Goal: Task Accomplishment & Management: Use online tool/utility

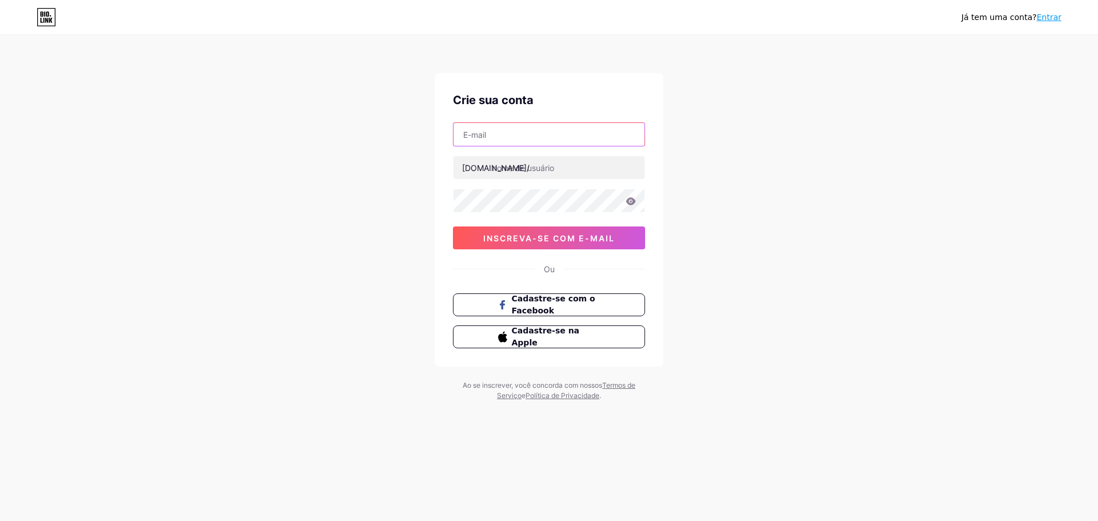
drag, startPoint x: 0, startPoint y: 0, endPoint x: 522, endPoint y: 135, distance: 538.9
click at [522, 135] on input "text" at bounding box center [549, 134] width 191 height 23
type input "[EMAIL_ADDRESS][DOMAIN_NAME]"
click at [538, 164] on input "text" at bounding box center [549, 167] width 191 height 23
type input "vendasegurabrasil"
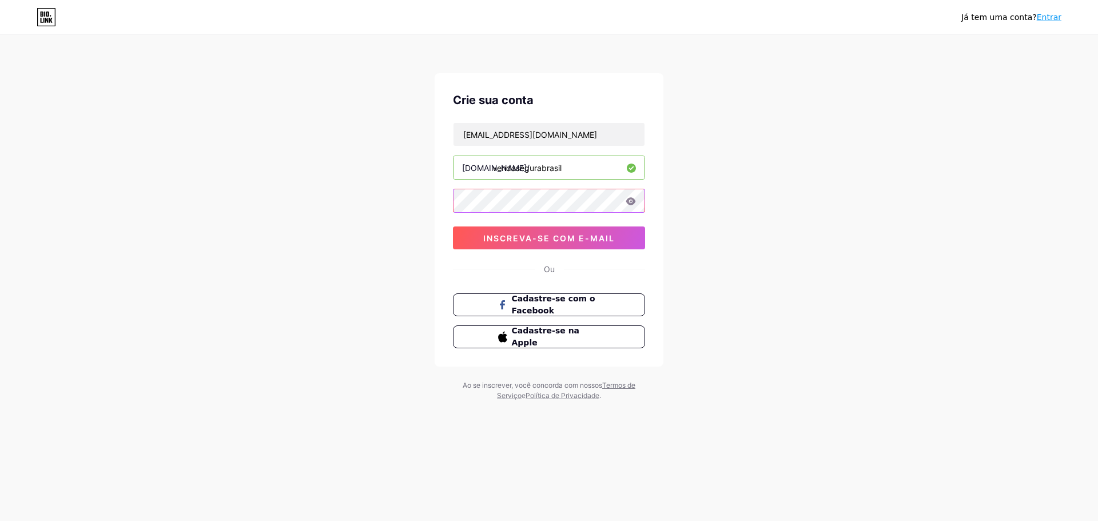
click at [420, 196] on div "Já tem uma conta? Entrar Crie sua conta [EMAIL_ADDRESS][DOMAIN_NAME] [DOMAIN_NA…" at bounding box center [549, 219] width 1098 height 438
click at [515, 234] on font "inscreva-se com e-mail" at bounding box center [549, 238] width 132 height 10
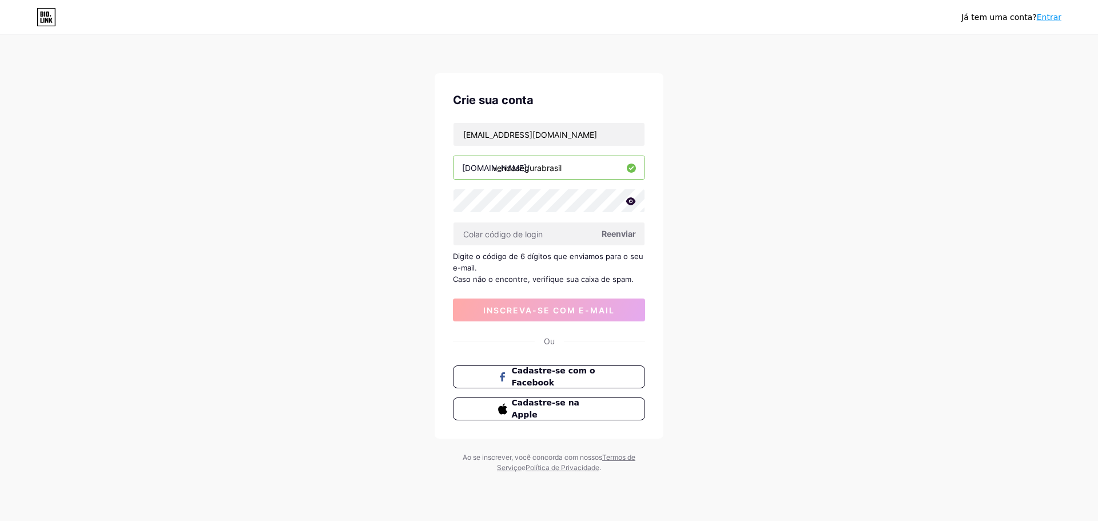
click at [614, 231] on font "Reenviar" at bounding box center [619, 234] width 34 height 10
click at [507, 232] on input "text" at bounding box center [549, 234] width 191 height 23
paste input "140831"
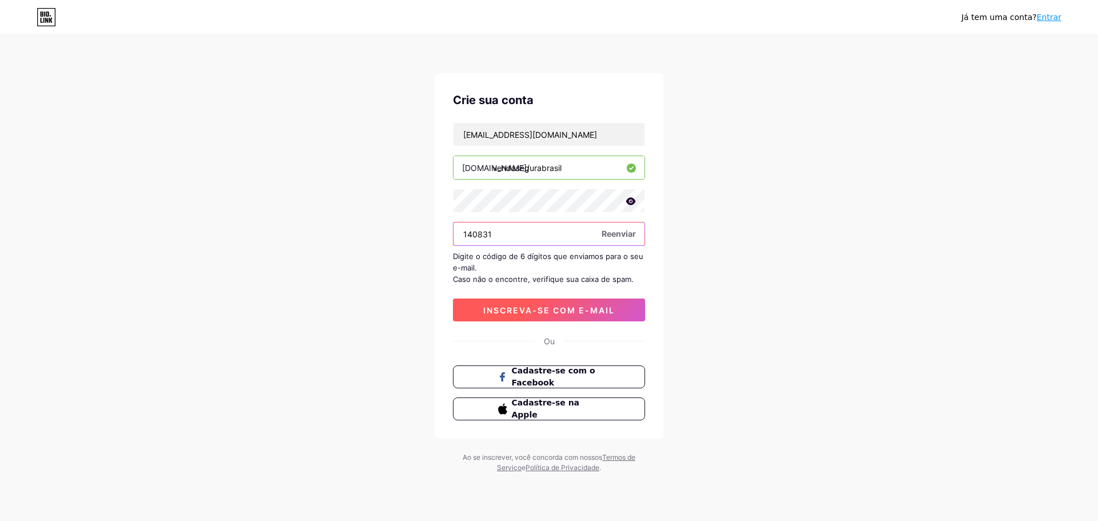
type input "140831"
click at [532, 305] on font "inscreva-se com e-mail" at bounding box center [549, 310] width 132 height 10
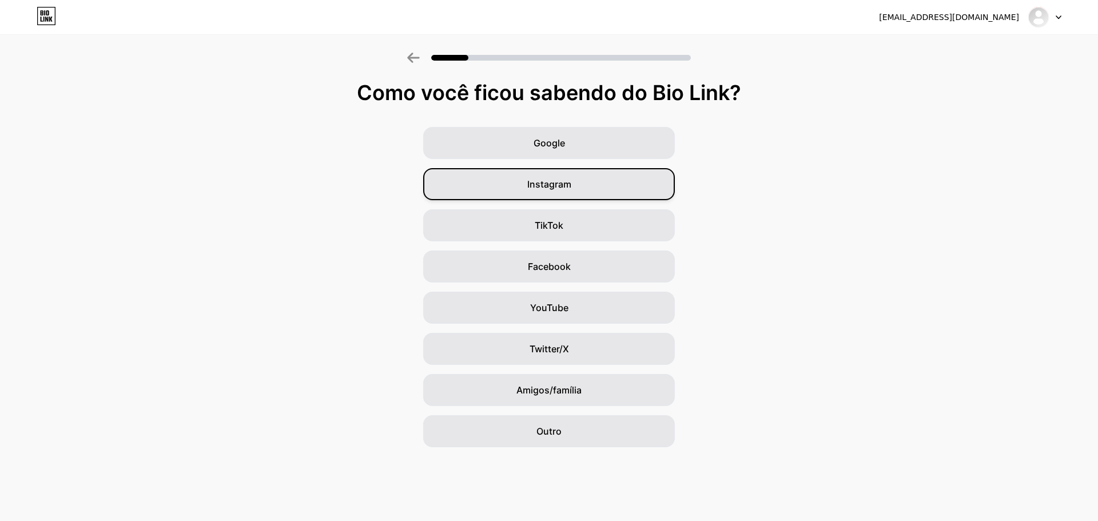
click at [599, 188] on div "Instagram" at bounding box center [549, 184] width 252 height 32
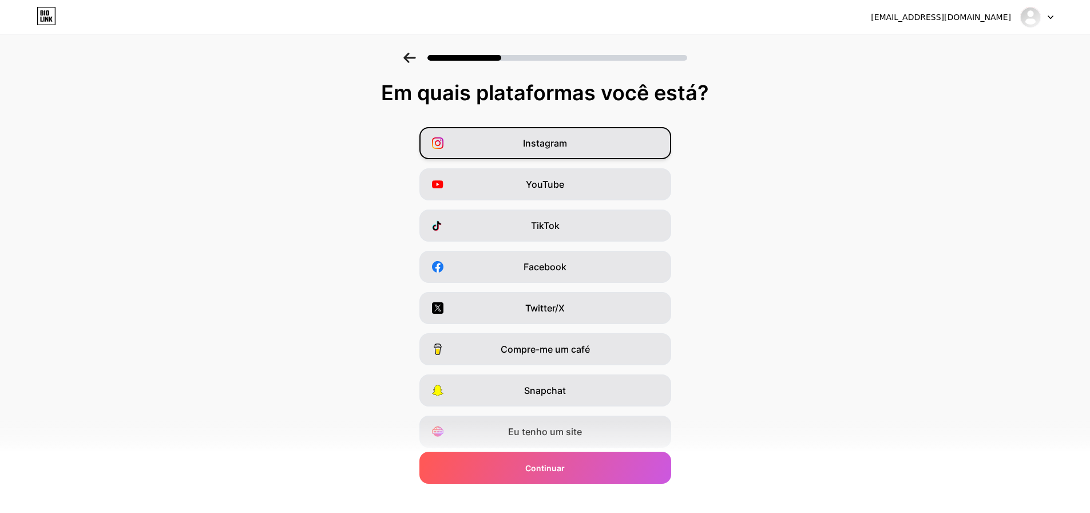
click at [584, 139] on div "Instagram" at bounding box center [545, 143] width 252 height 32
click at [576, 433] on font "Eu tenho um site" at bounding box center [545, 431] width 74 height 11
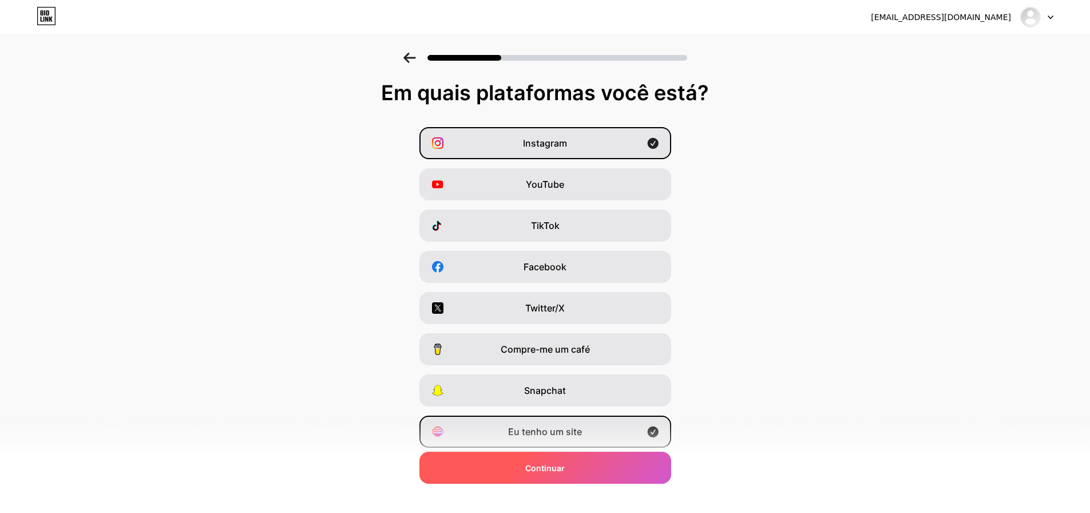
click at [578, 466] on div "Continuar" at bounding box center [545, 467] width 252 height 32
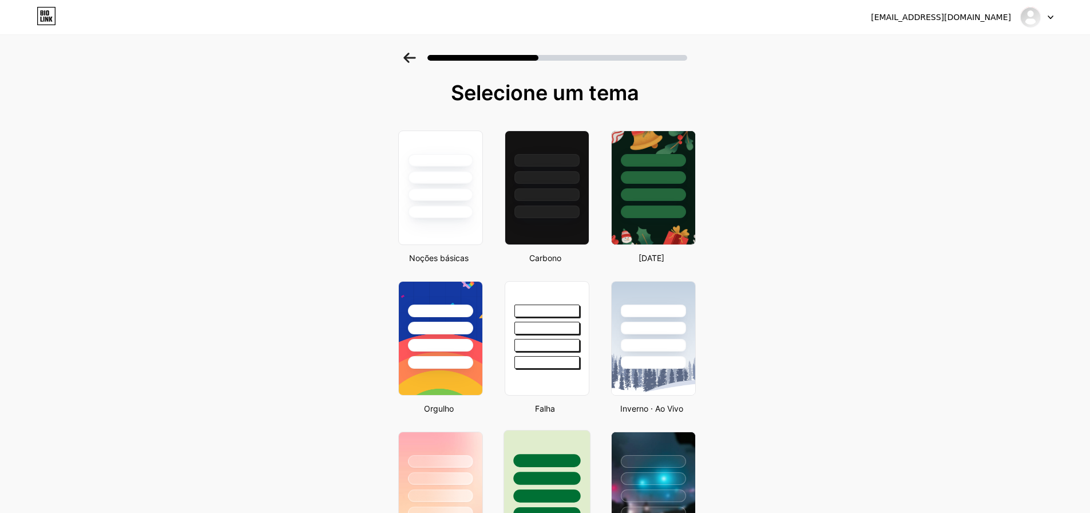
click at [557, 460] on div at bounding box center [546, 460] width 67 height 13
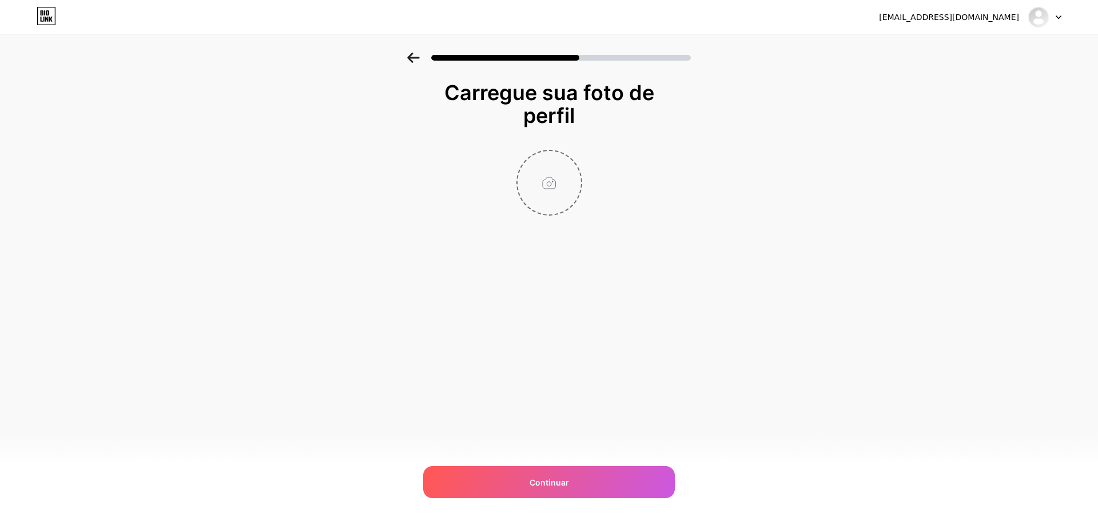
click at [548, 198] on input "file" at bounding box center [549, 182] width 63 height 63
type input "C:\fakepath\WhatsApp Image [DATE] 01.07.40.jpeg"
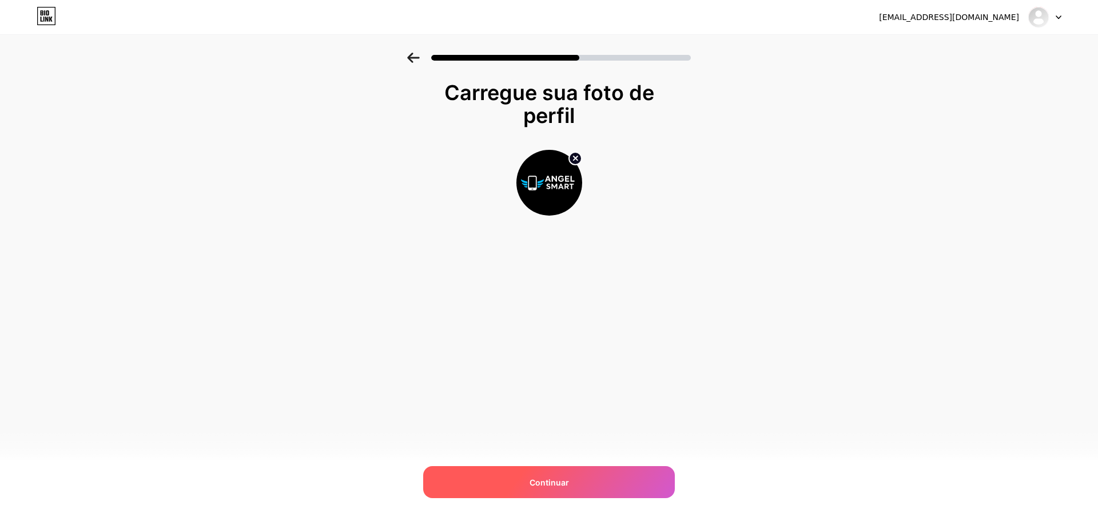
click at [574, 480] on div "Continuar" at bounding box center [549, 482] width 252 height 32
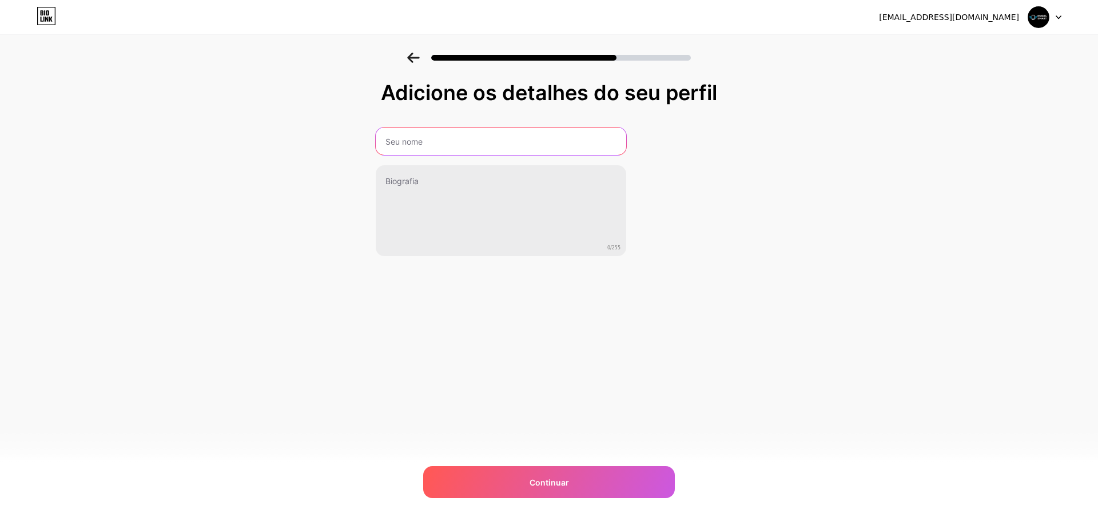
click at [460, 148] on input "text" at bounding box center [501, 141] width 251 height 27
type input "Angel Smart - [GEOGRAPHIC_DATA]"
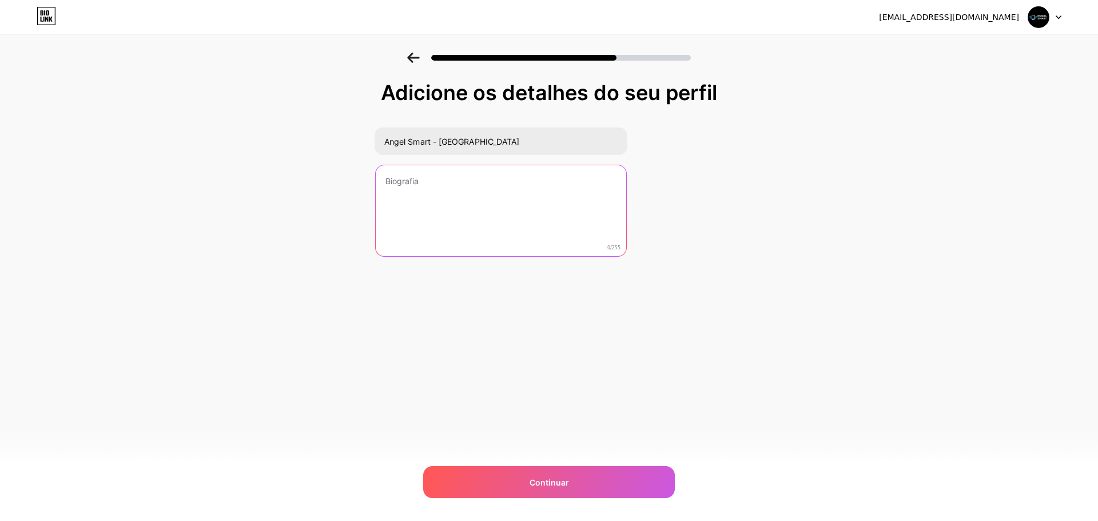
click at [467, 199] on textarea at bounding box center [501, 211] width 251 height 92
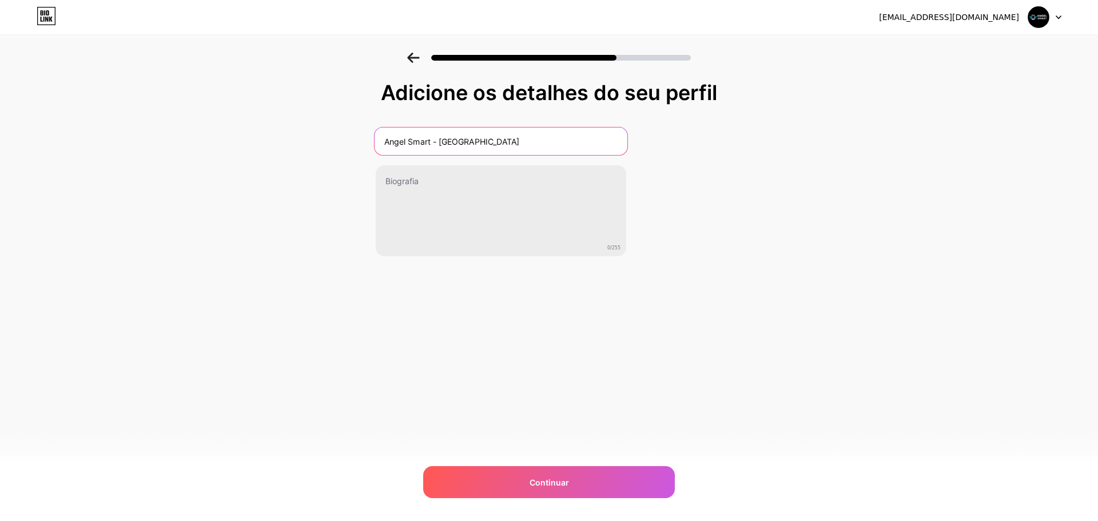
drag, startPoint x: 459, startPoint y: 142, endPoint x: 357, endPoint y: 136, distance: 102.0
click at [357, 136] on div "Adicione os detalhes do seu perfil Angel Smart - [GEOGRAPHIC_DATA] 0/255 Contin…" at bounding box center [549, 183] width 1098 height 261
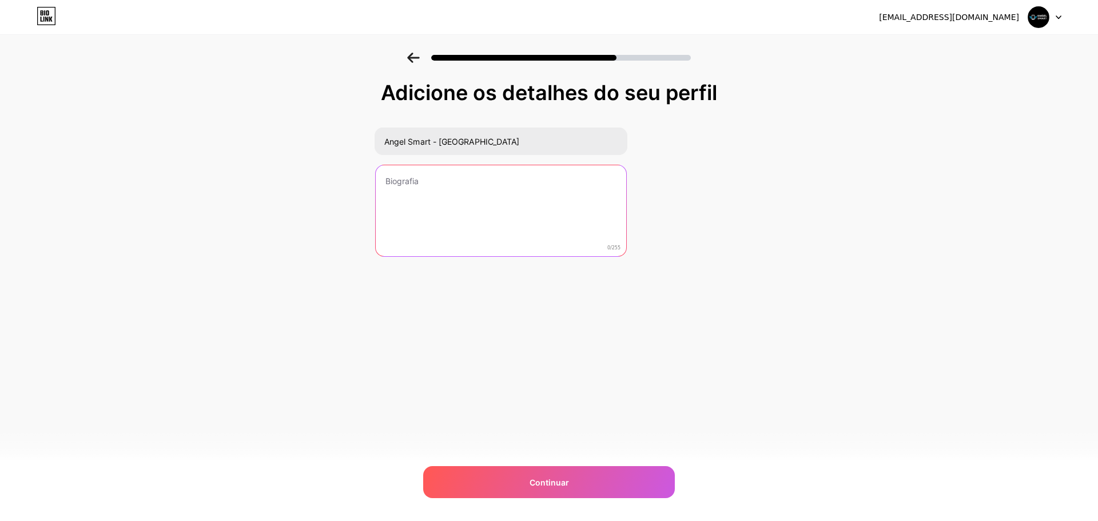
click at [469, 211] on textarea at bounding box center [501, 211] width 251 height 92
paste textarea "ANGEL SMART | CELL & TECNOLOGIA 📲 Angel Smart 🔹 Cell & Tech Apple • Samsung • X…"
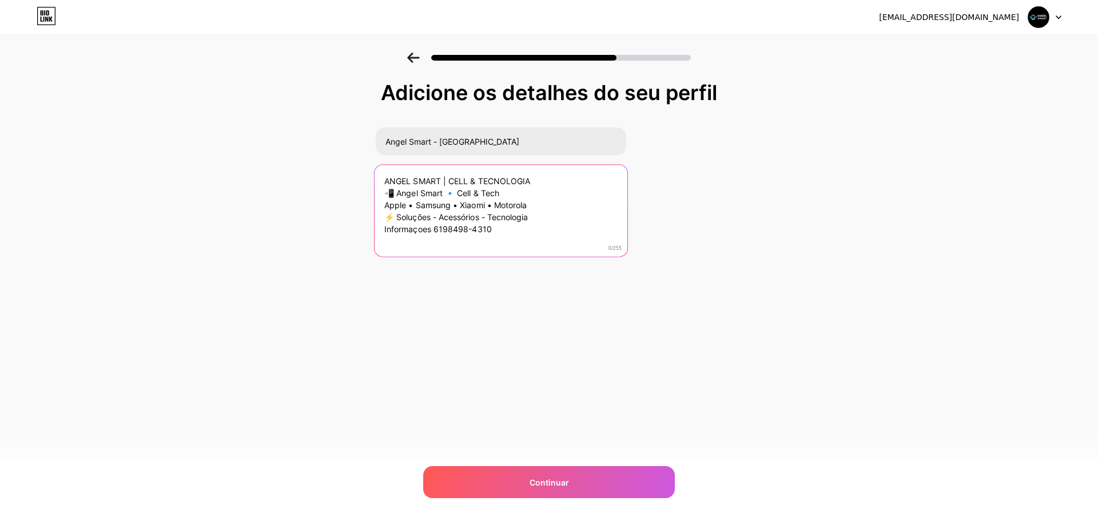
paste textarea "martphones | Acessórios | Soluções Inteligentes 🔒 Loja confiável em [GEOGRAPHIC…"
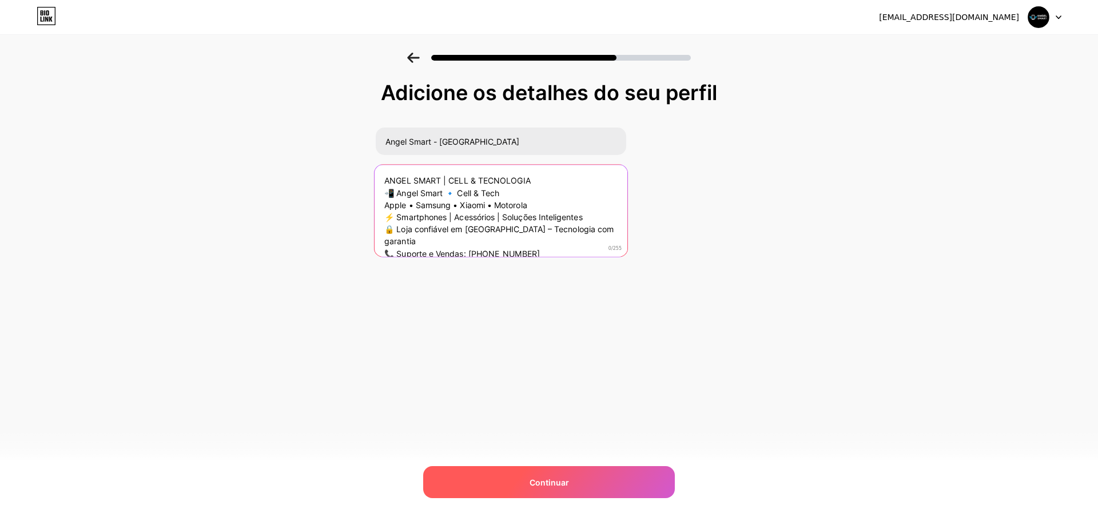
type textarea "ANGEL SMART | CELL & TECNOLOGIA 📲 Angel Smart 🔹 Cell & Tech Apple • Samsung • X…"
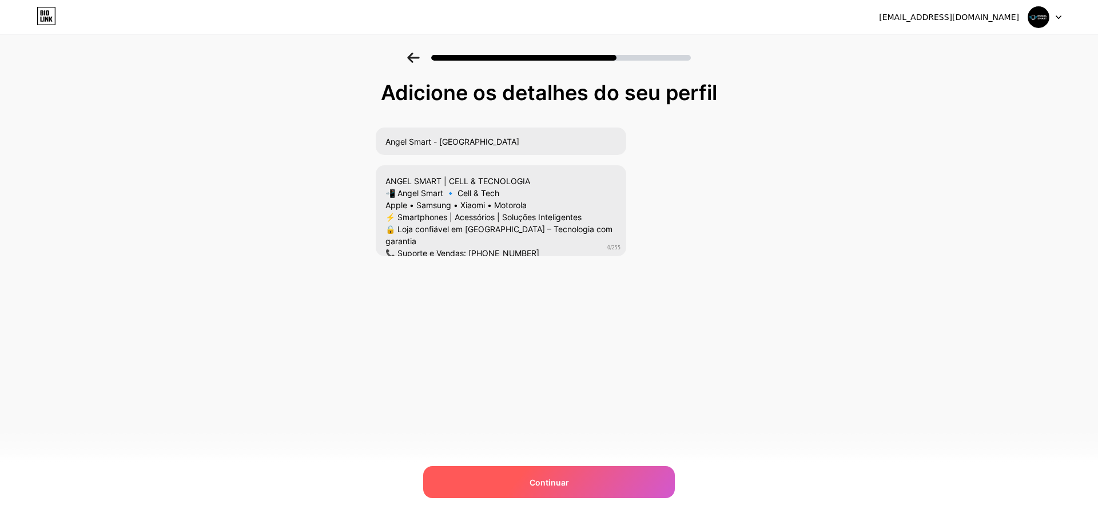
click at [554, 481] on font "Continuar" at bounding box center [549, 483] width 39 height 10
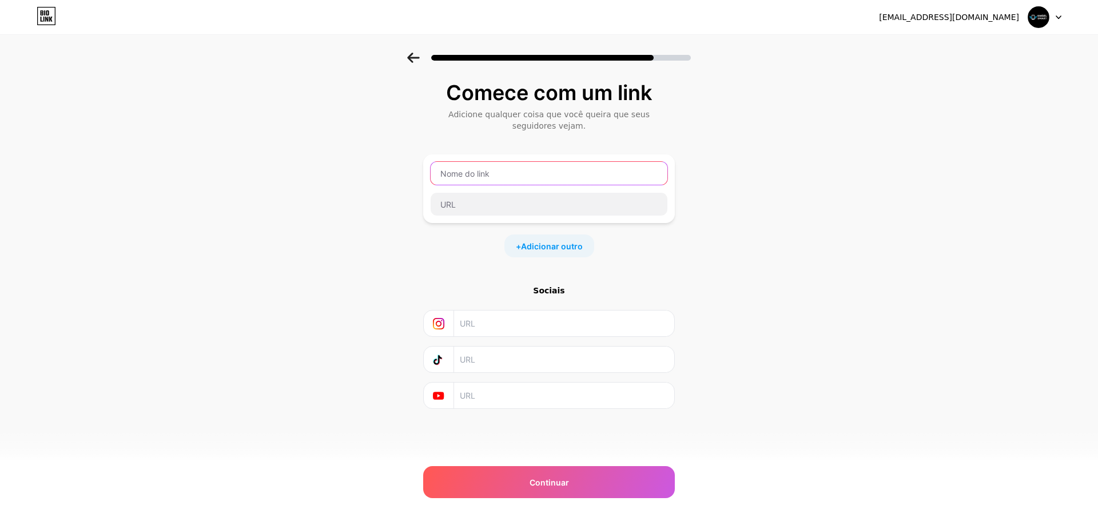
click at [491, 174] on input "text" at bounding box center [549, 173] width 237 height 23
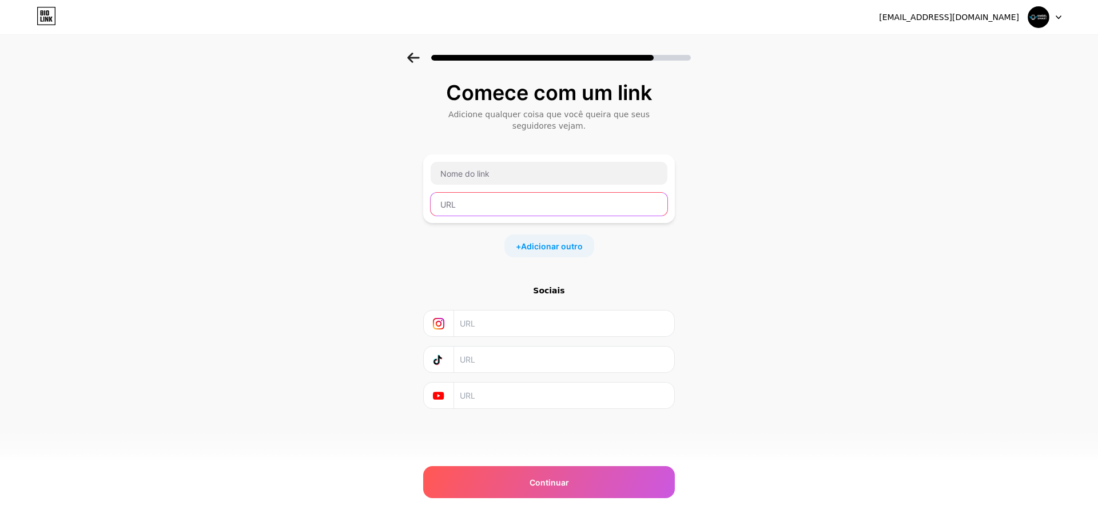
click at [462, 207] on input "text" at bounding box center [549, 204] width 237 height 23
paste input "[URL][DOMAIN_NAME]"
type input "[URL][DOMAIN_NAME]"
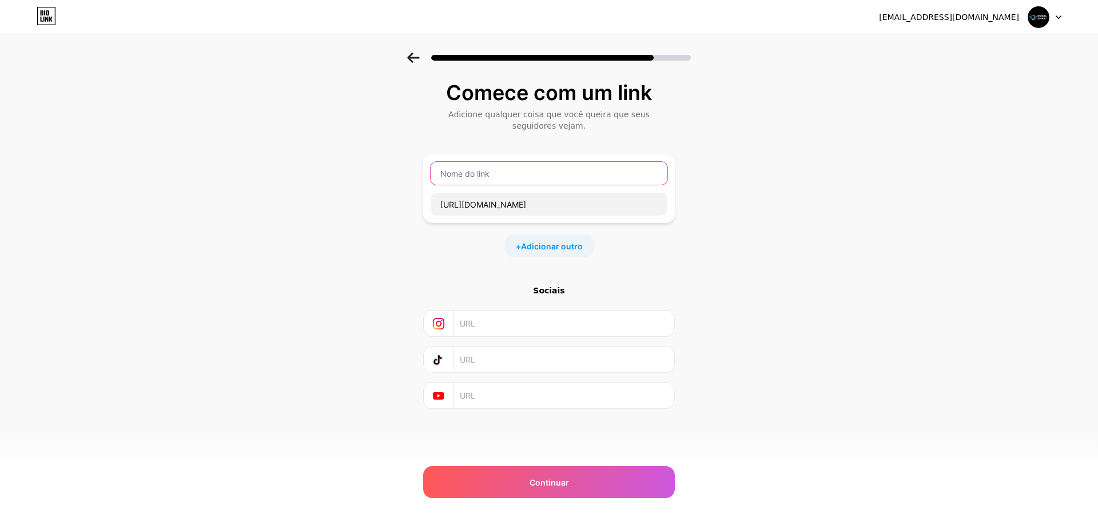
click at [476, 181] on input "text" at bounding box center [549, 173] width 237 height 23
click at [490, 175] on input "text" at bounding box center [549, 173] width 237 height 23
paste input "Aspirador de Pó Portátil"
paste input "⭐"
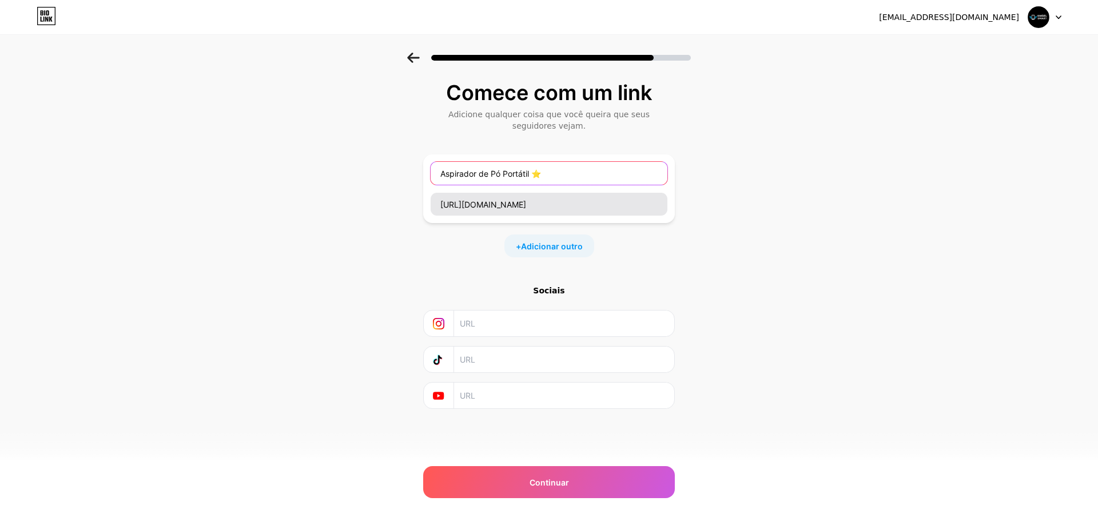
paste input "⭐"
type input "Aspirador de [PERSON_NAME] ⭐⭐⭐⭐⭐"
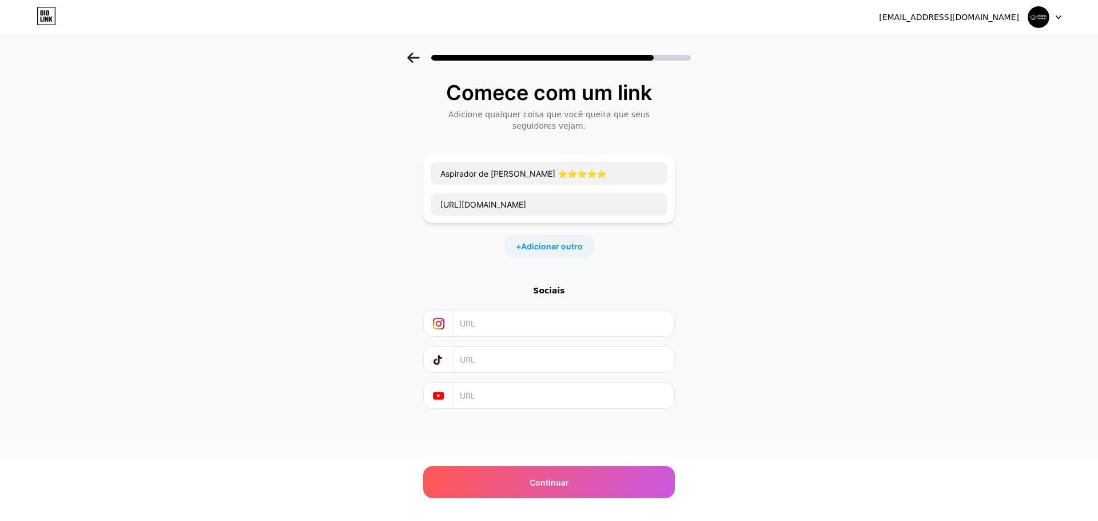
click at [544, 326] on input "text" at bounding box center [564, 324] width 208 height 26
click at [564, 475] on div "Continuar" at bounding box center [549, 482] width 252 height 32
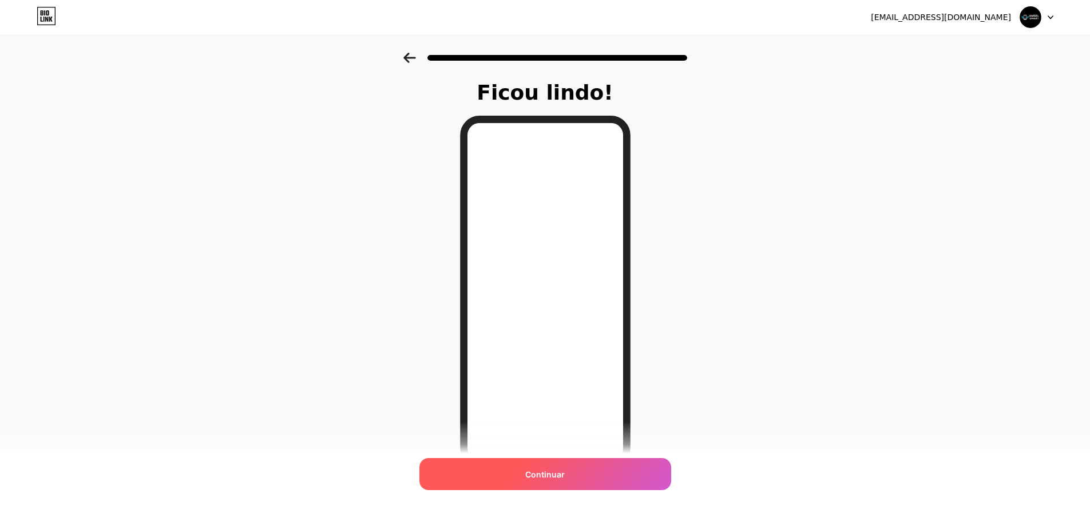
click at [557, 473] on font "Continuar" at bounding box center [544, 474] width 39 height 10
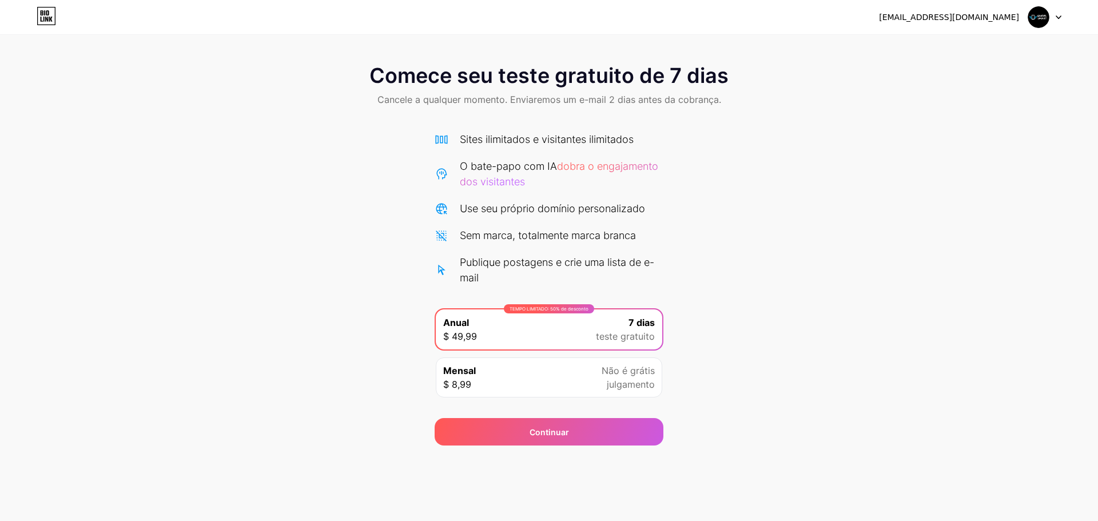
click at [537, 367] on div "Mensal $ 8,99 Não é grátis julgamento" at bounding box center [549, 378] width 227 height 40
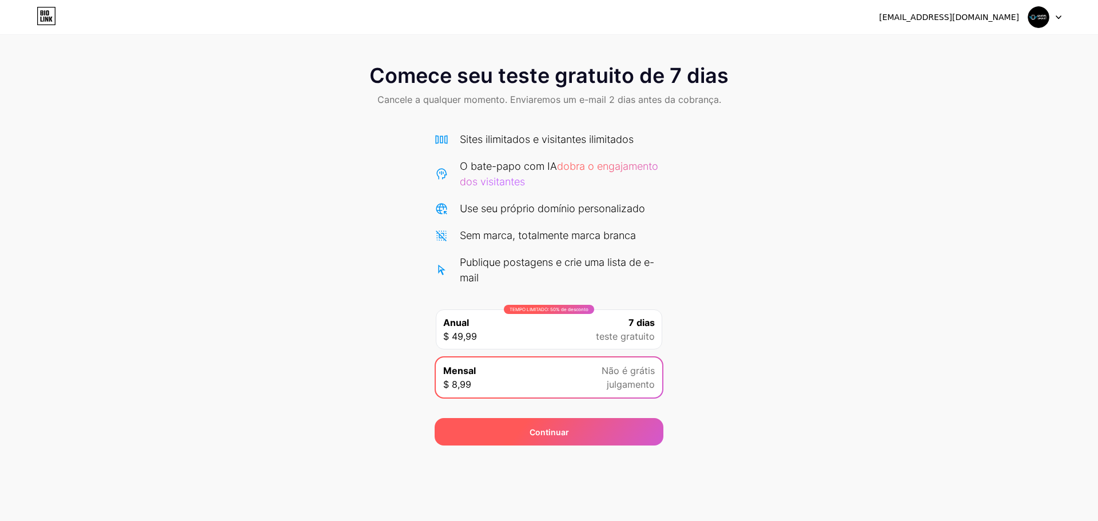
click at [538, 433] on font "Continuar" at bounding box center [549, 432] width 39 height 10
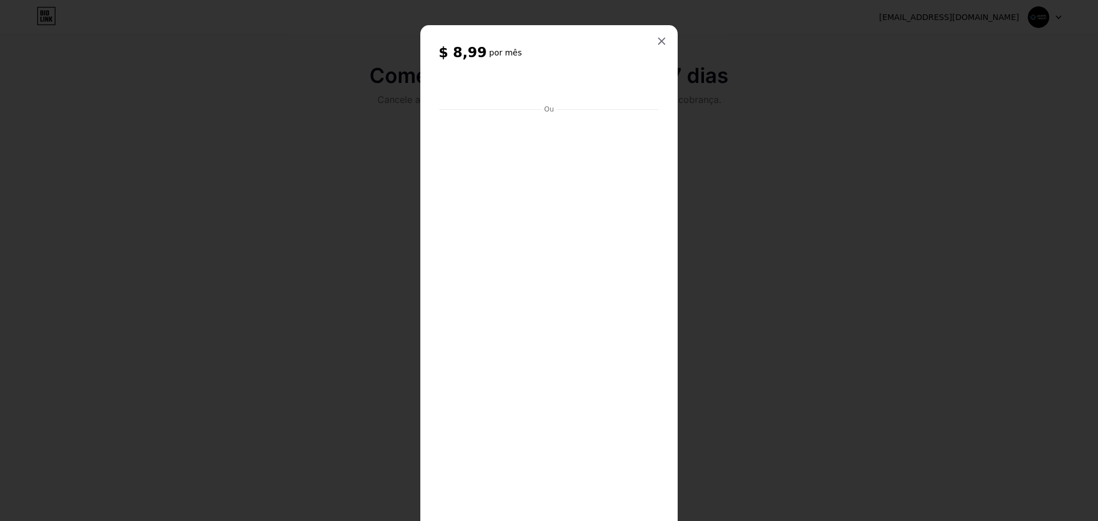
scroll to position [115, 0]
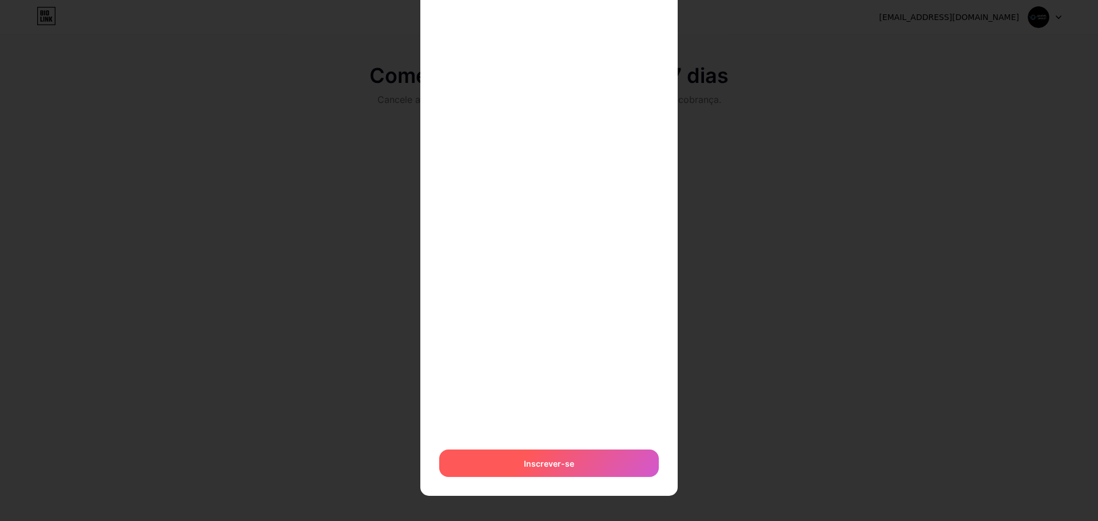
click at [590, 461] on div "Inscrever-se" at bounding box center [549, 463] width 220 height 27
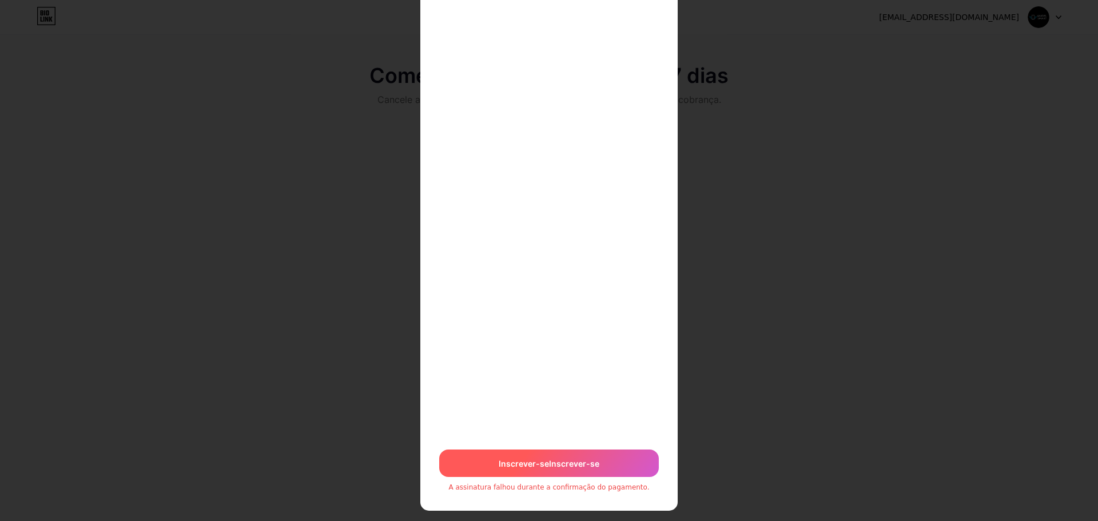
click at [548, 462] on font "Inscrever-se" at bounding box center [555, 487] width 20 height 51
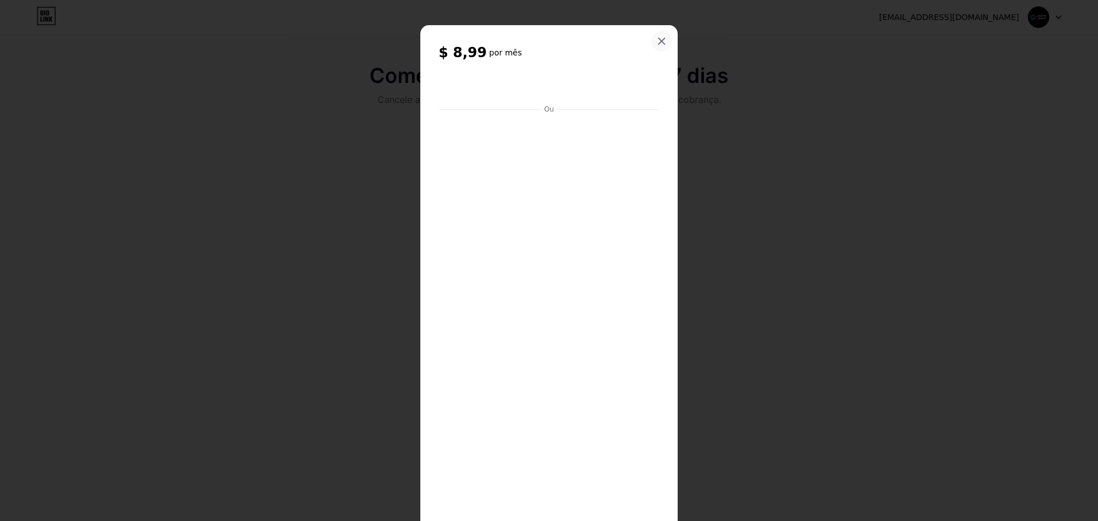
click at [657, 44] on icon at bounding box center [661, 41] width 9 height 9
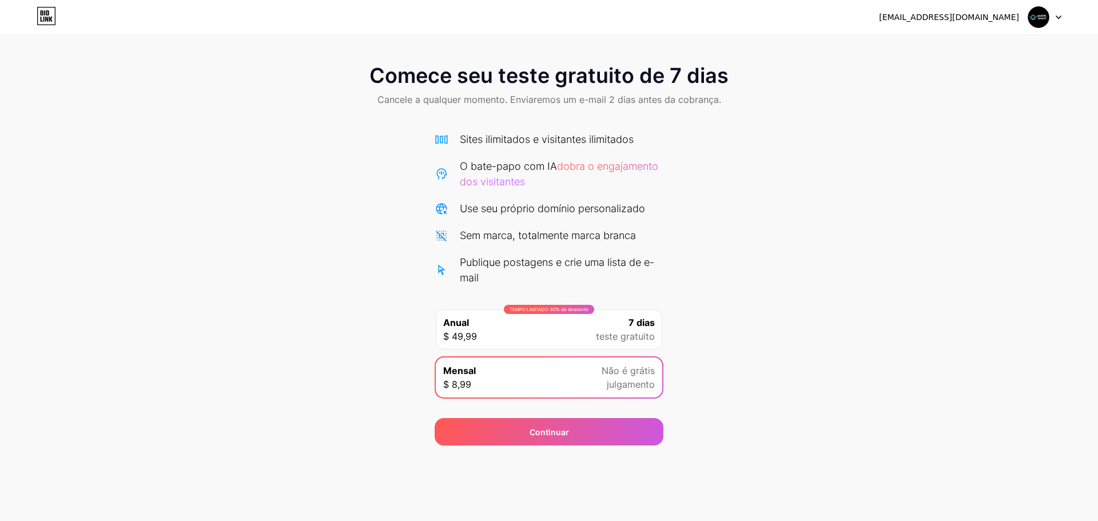
click at [589, 336] on div "TEMPO LIMITADO: 50% de desconto Anual $ 49,99 7 dias teste gratuito" at bounding box center [549, 329] width 227 height 40
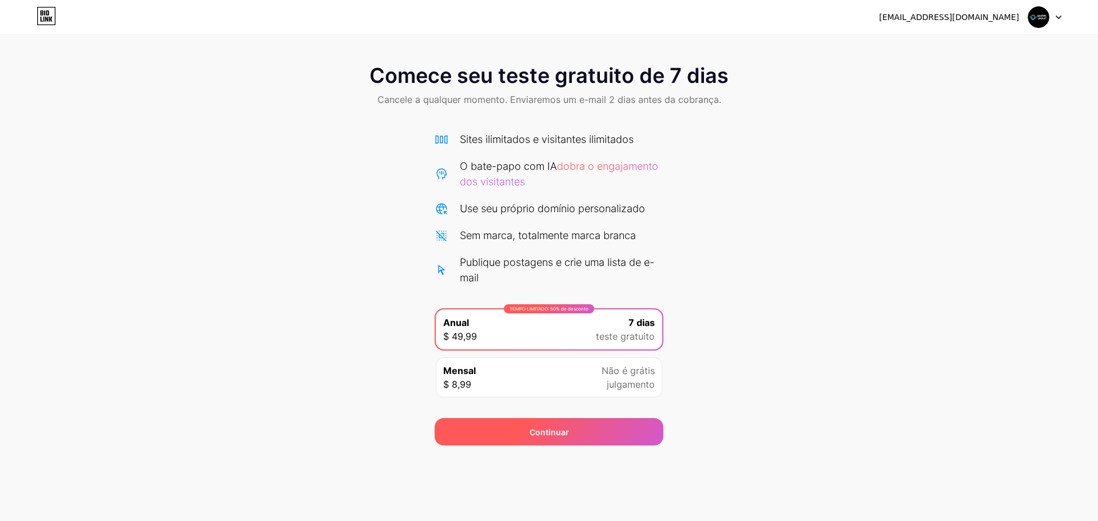
click at [586, 429] on div "Continuar" at bounding box center [549, 431] width 229 height 27
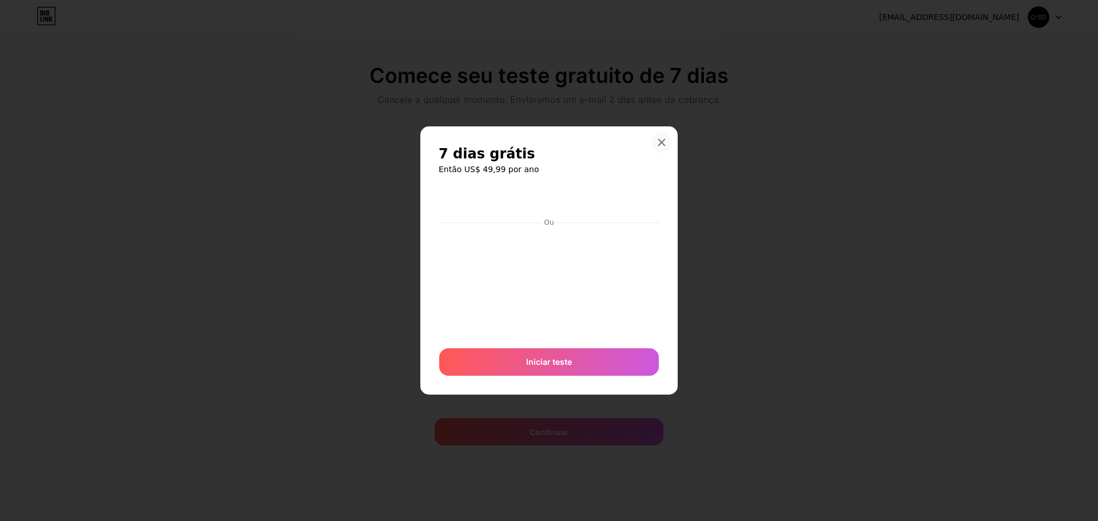
click at [662, 139] on icon at bounding box center [661, 142] width 9 height 9
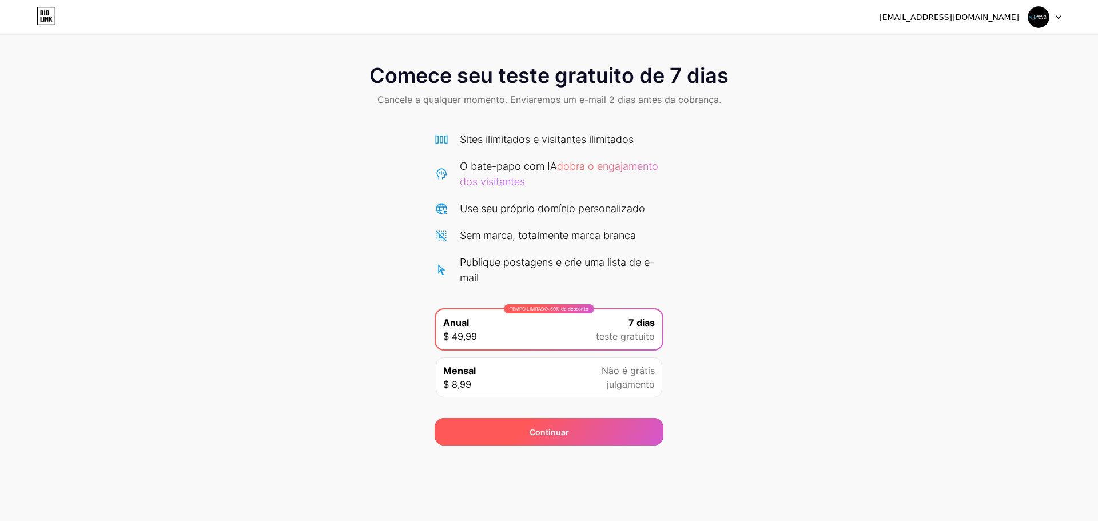
click at [545, 428] on font "Continuar" at bounding box center [549, 432] width 39 height 10
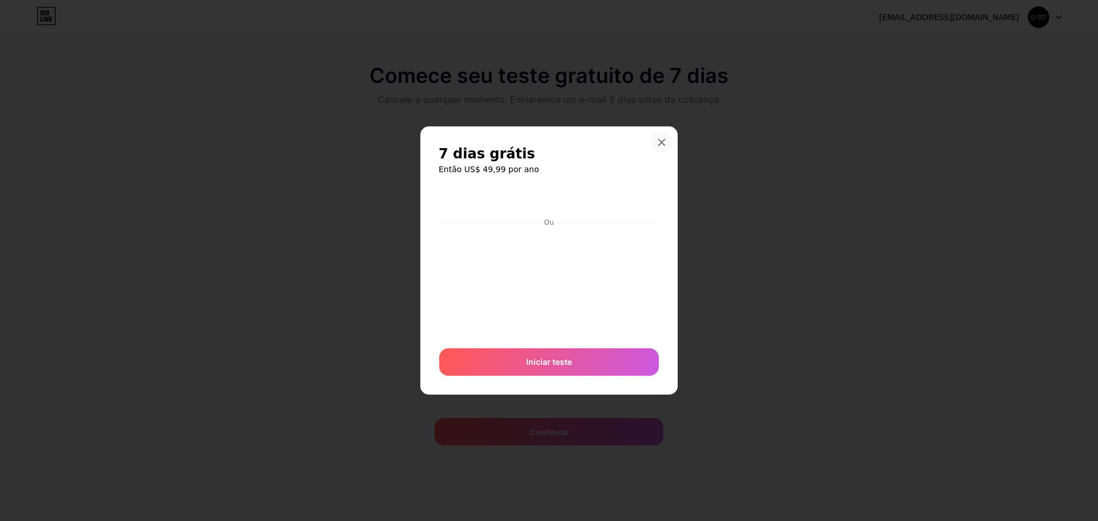
click at [662, 144] on icon at bounding box center [661, 142] width 9 height 9
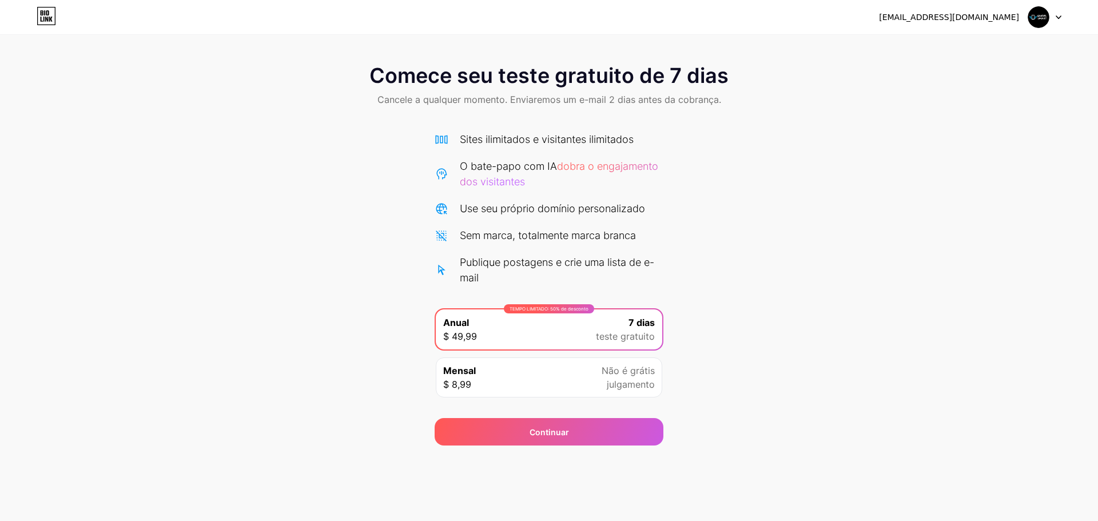
click at [1056, 18] on icon at bounding box center [1059, 17] width 6 height 4
click at [231, 67] on div "Comece seu teste gratuito de 7 dias Cancele a qualquer momento. Enviaremos um e…" at bounding box center [549, 87] width 1098 height 68
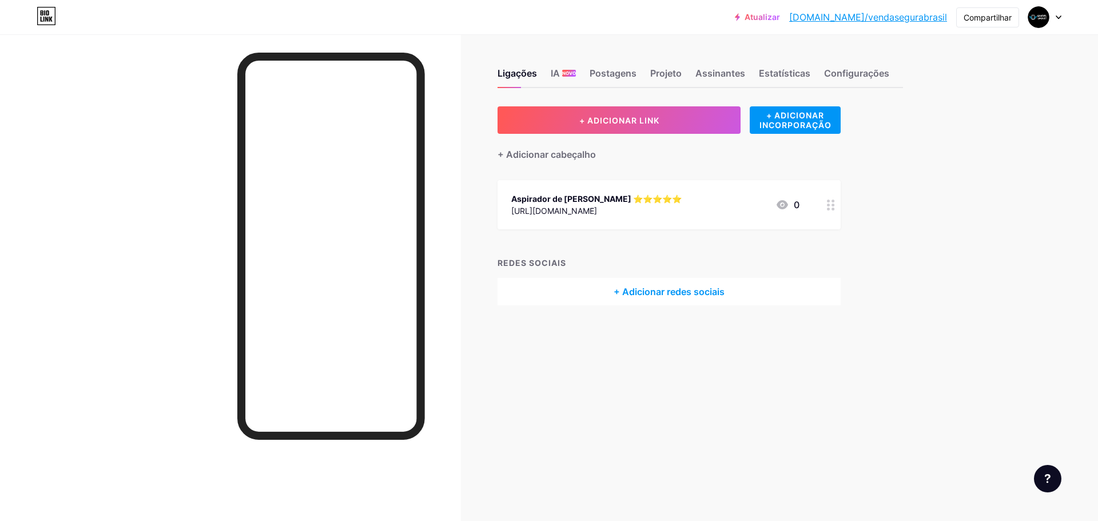
click at [597, 206] on font "[URL][DOMAIN_NAME]" at bounding box center [554, 211] width 86 height 10
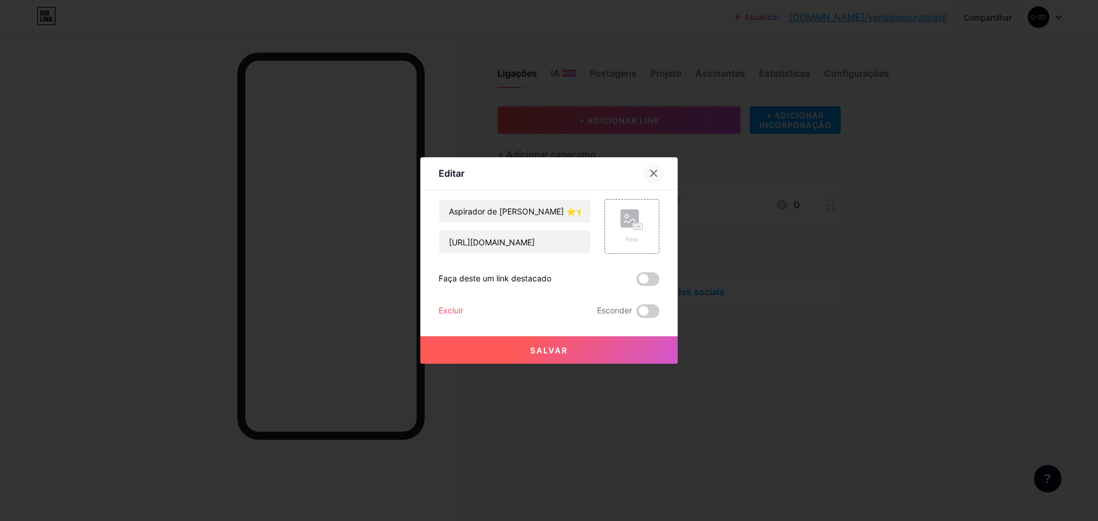
click at [649, 171] on div at bounding box center [654, 173] width 21 height 21
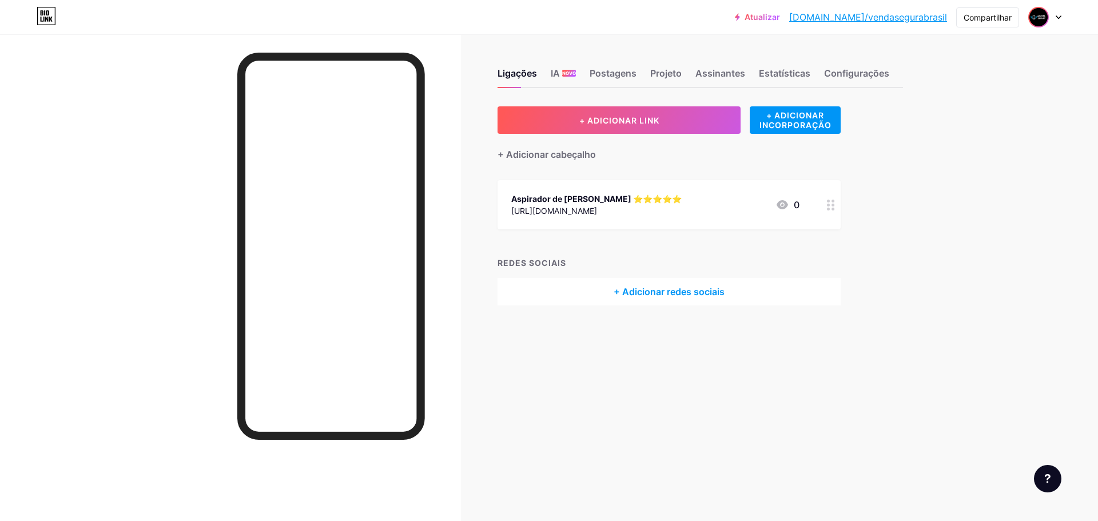
click at [1039, 19] on img at bounding box center [1039, 17] width 18 height 18
click at [1003, 63] on div "[PERSON_NAME] - [GEOGRAPHIC_DATA] [DOMAIN_NAME]/vendasegurabrasil" at bounding box center [990, 73] width 130 height 25
click at [672, 204] on div "Aspirador de [PERSON_NAME] ⭐⭐⭐⭐⭐" at bounding box center [596, 199] width 170 height 12
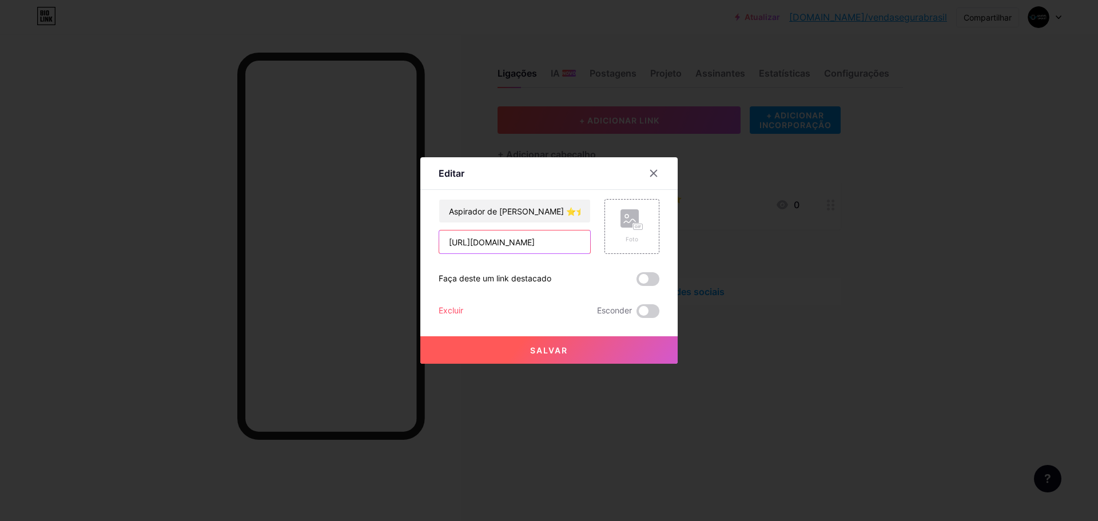
click at [539, 244] on input "[URL][DOMAIN_NAME]" at bounding box center [514, 242] width 151 height 23
click at [519, 213] on input "Aspirador de [PERSON_NAME] ⭐⭐⭐⭐⭐" at bounding box center [514, 211] width 151 height 23
click at [519, 212] on input "Aspirador de [PERSON_NAME] ⭐⭐⭐⭐⭐" at bounding box center [514, 211] width 151 height 23
